Goal: Information Seeking & Learning: Learn about a topic

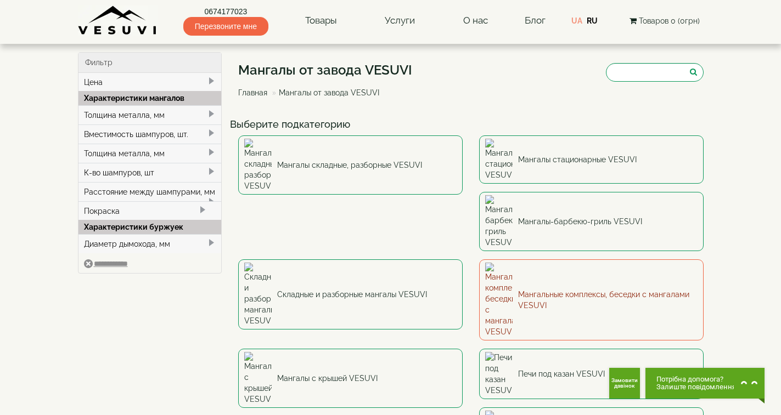
click at [479, 260] on link "Мангальные комплексы, беседки с мангалами VESUVI" at bounding box center [591, 300] width 224 height 81
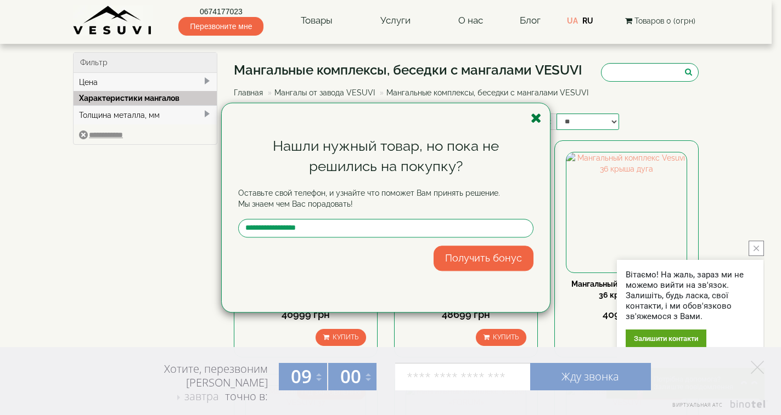
click at [538, 116] on icon "button" at bounding box center [536, 118] width 11 height 14
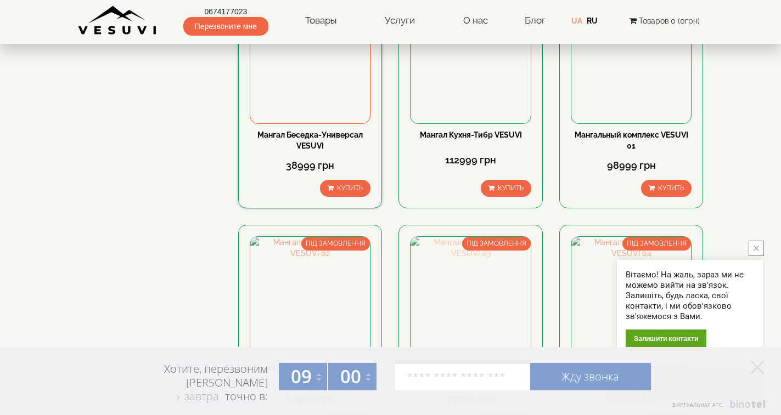
scroll to position [549, 0]
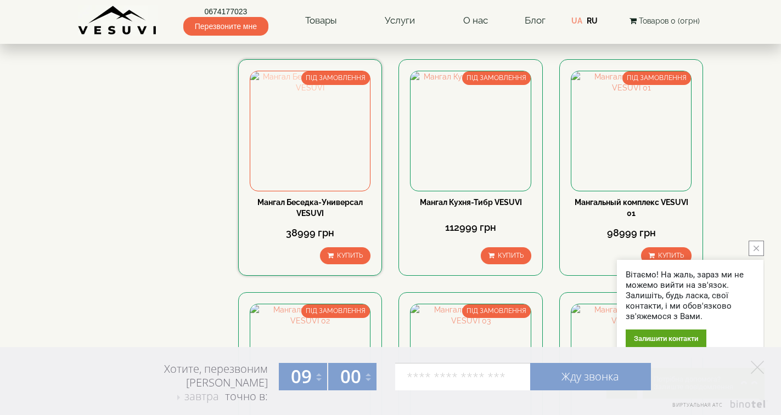
click at [311, 140] on img at bounding box center [310, 131] width 120 height 120
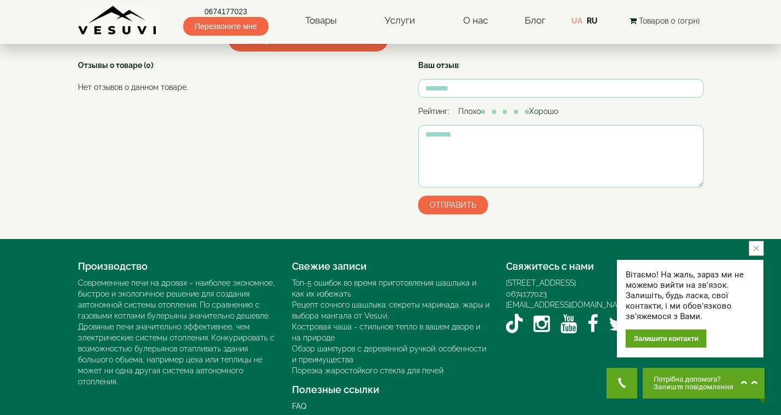
scroll to position [494, 0]
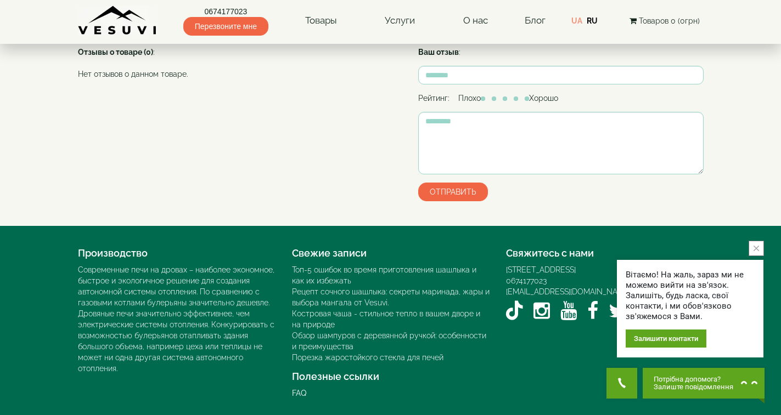
click at [328, 38] on span "▼ Открыть полное описание ▼" at bounding box center [308, 27] width 160 height 24
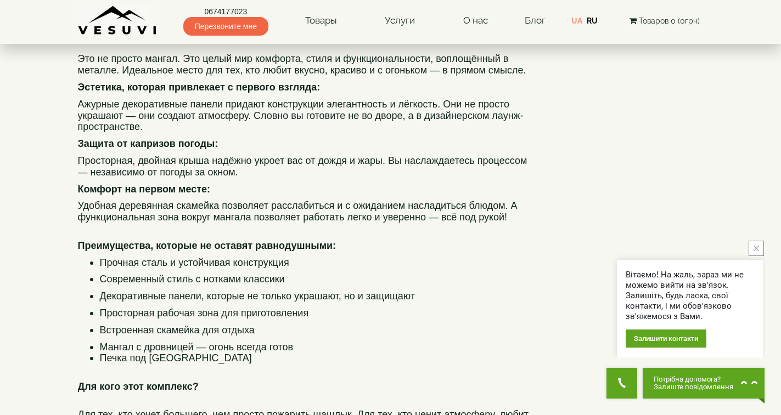
scroll to position [274, 0]
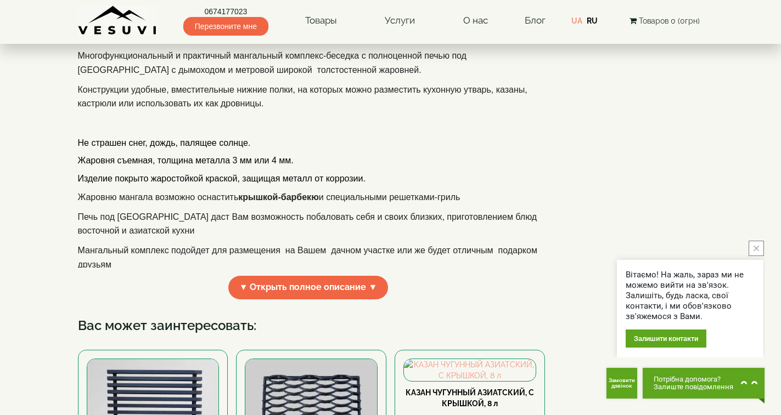
scroll to position [219, 0]
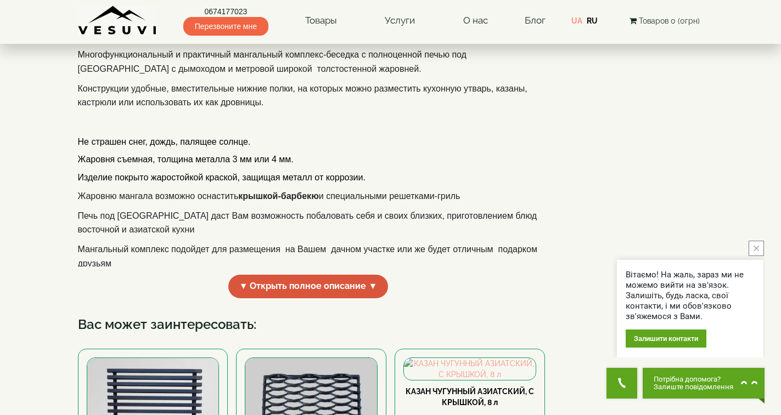
click at [302, 298] on span "▼ Открыть полное описание ▼" at bounding box center [308, 287] width 160 height 24
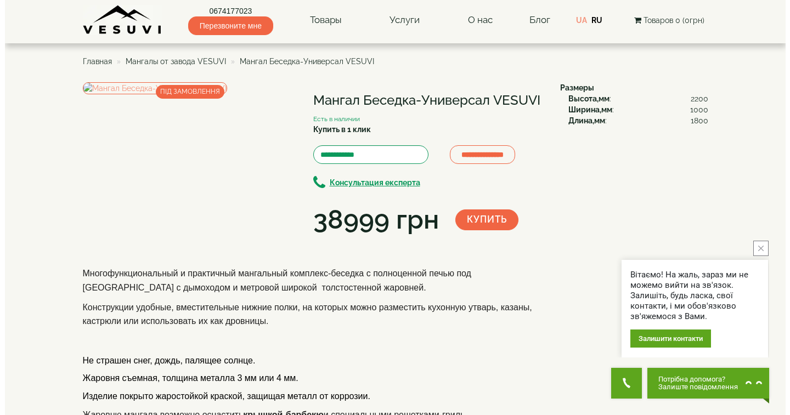
scroll to position [0, 0]
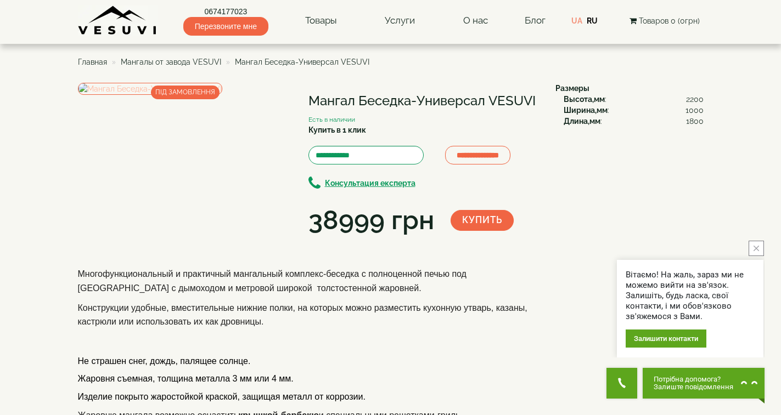
click at [190, 95] on img at bounding box center [150, 89] width 144 height 12
